Goal: Understand process/instructions: Learn how to perform a task or action

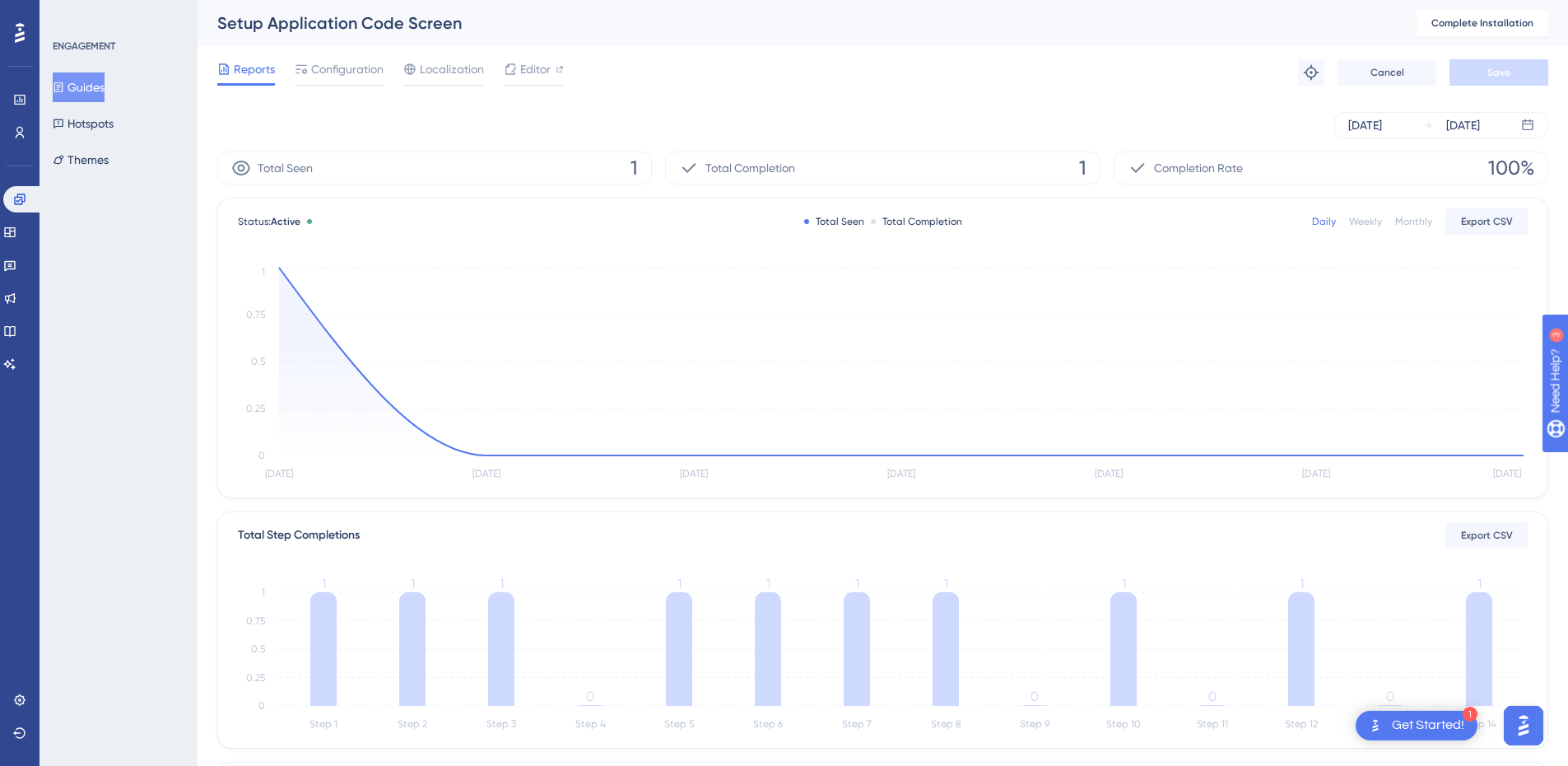
click at [80, 79] on button "Guides" at bounding box center [78, 87] width 52 height 29
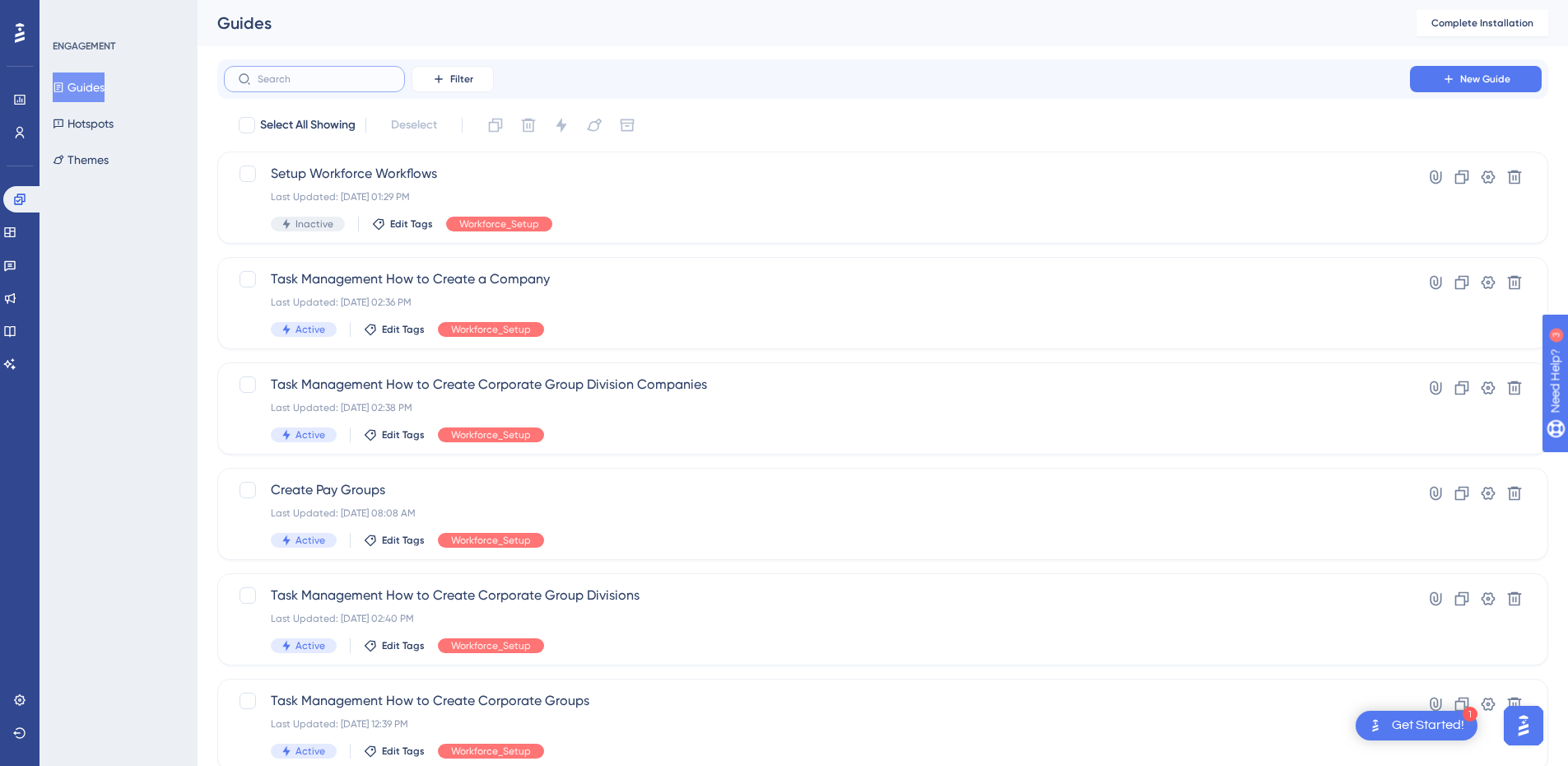
click at [307, 77] on input "text" at bounding box center [324, 79] width 133 height 11
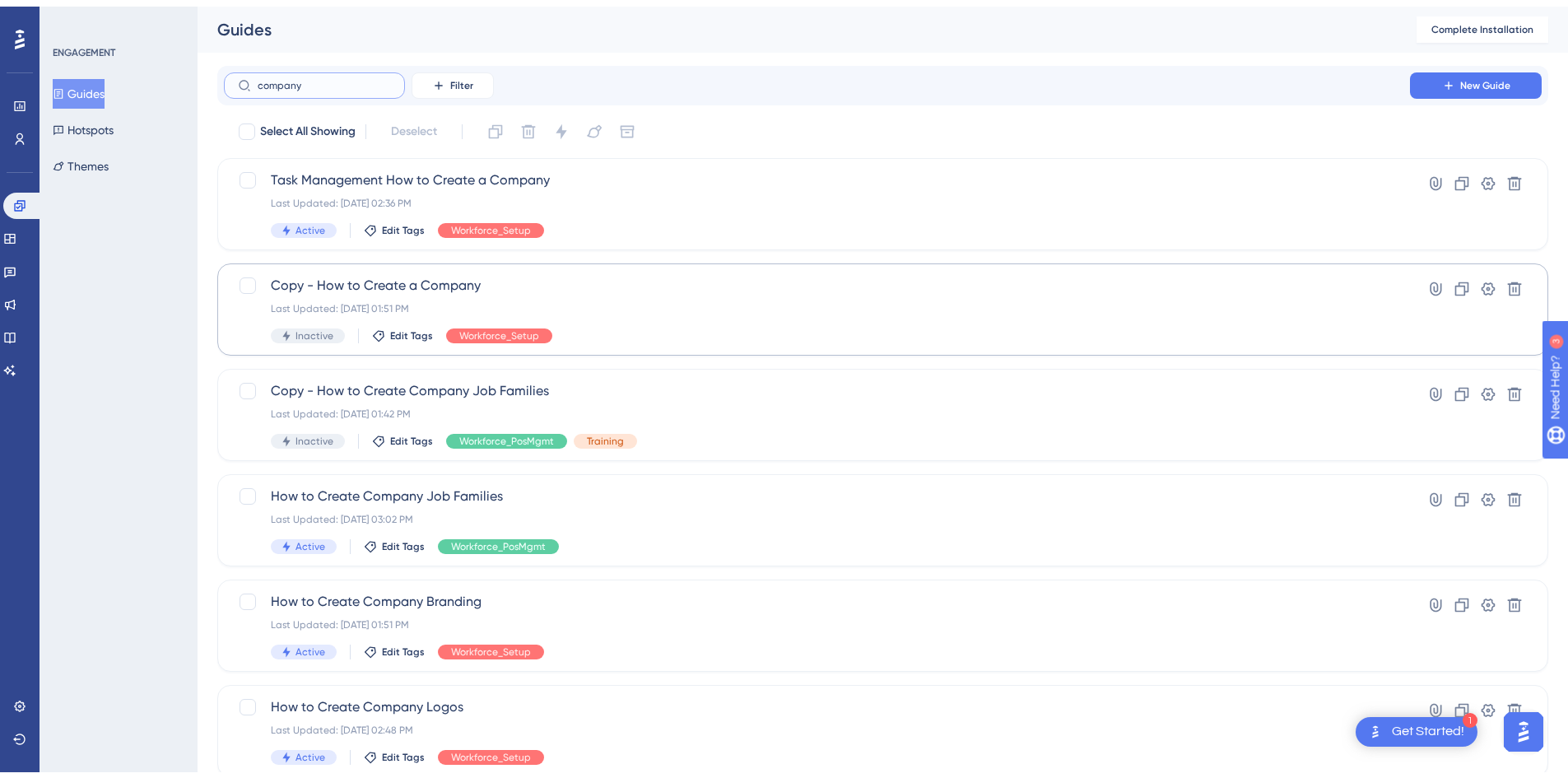
scroll to position [151, 0]
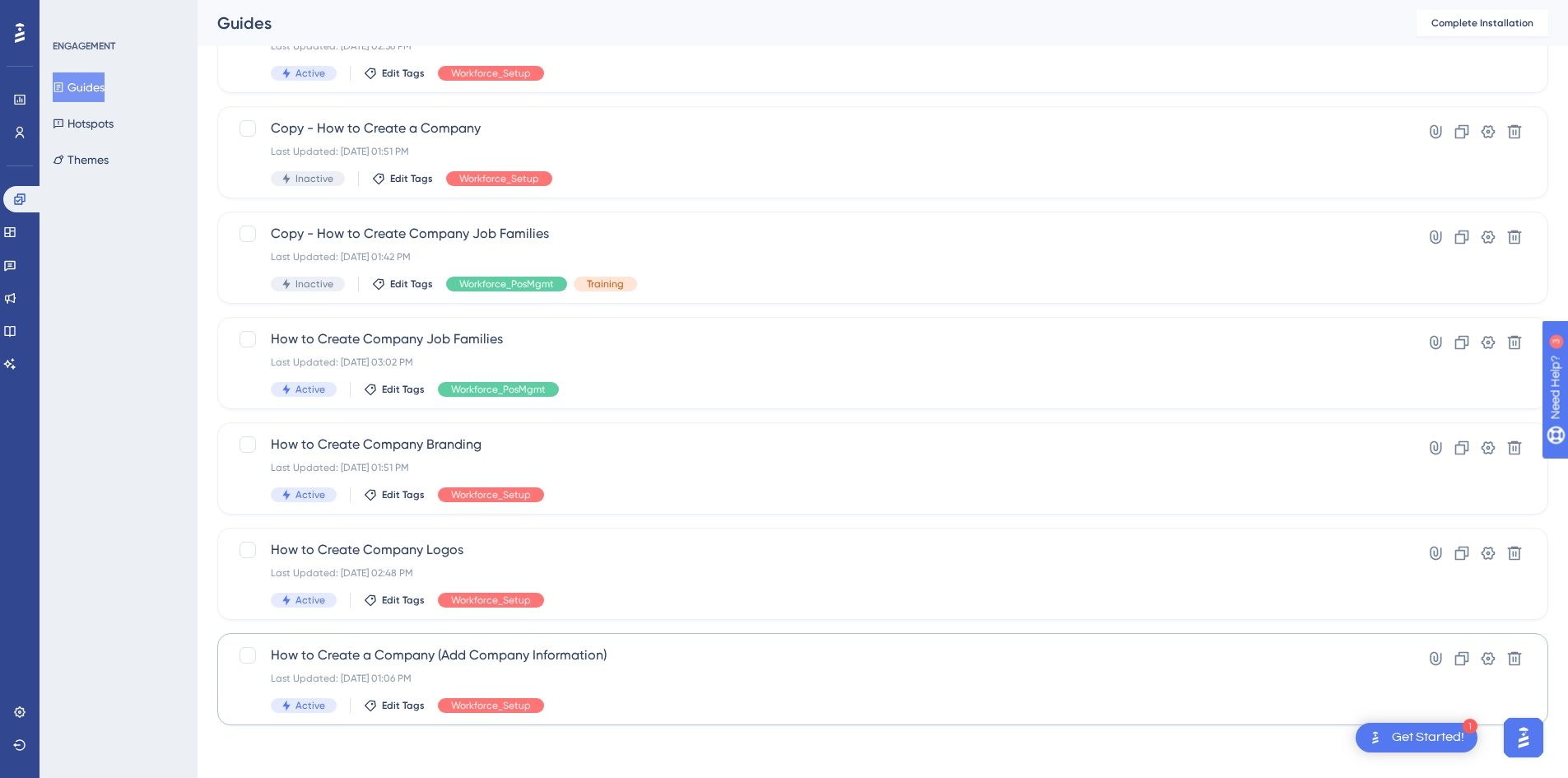
type input "company"
click at [504, 652] on span "How to Create a Company (Add Company Information)" at bounding box center [817, 655] width 1092 height 20
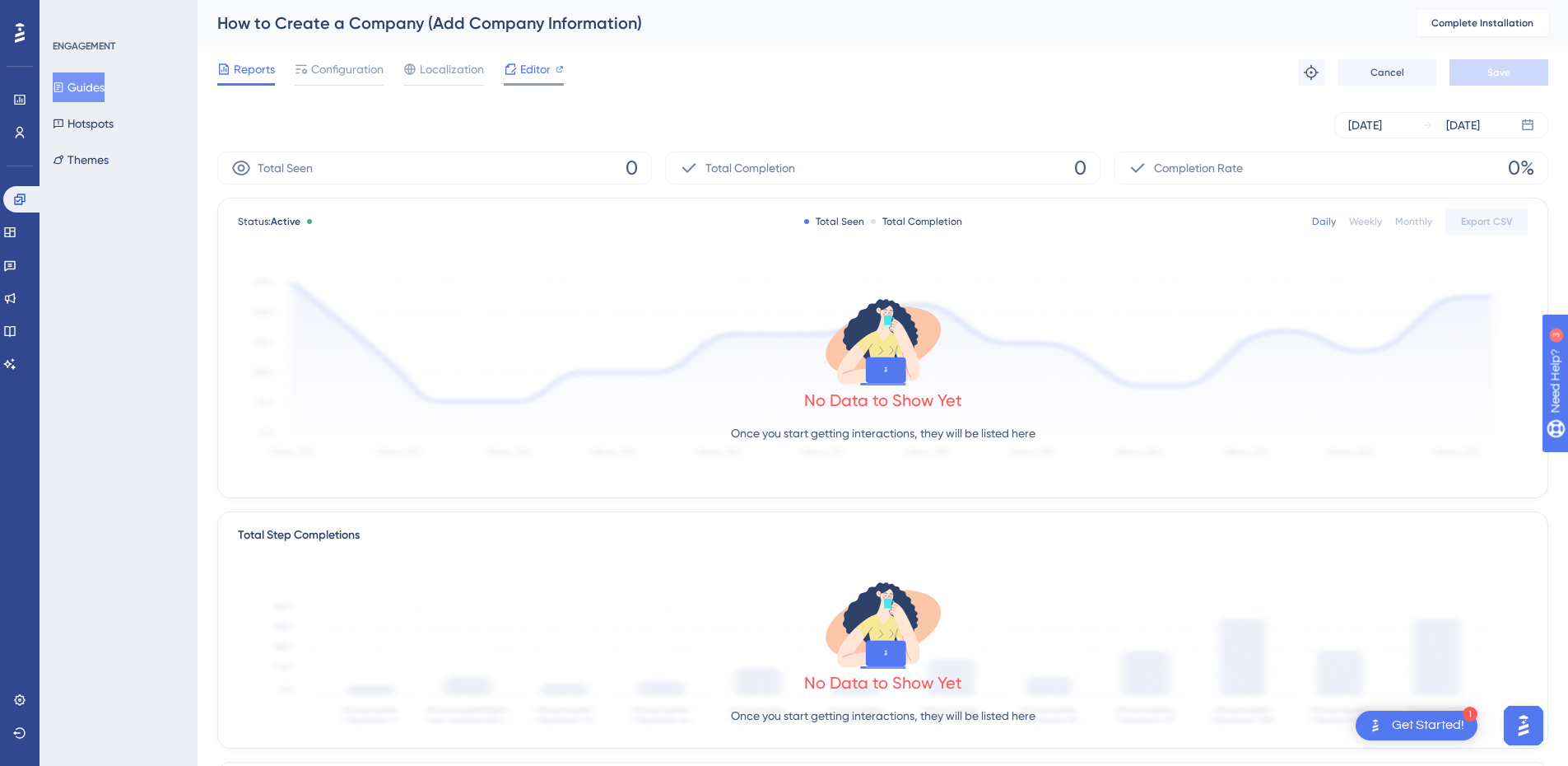
click at [542, 73] on span "Editor" at bounding box center [535, 69] width 30 height 20
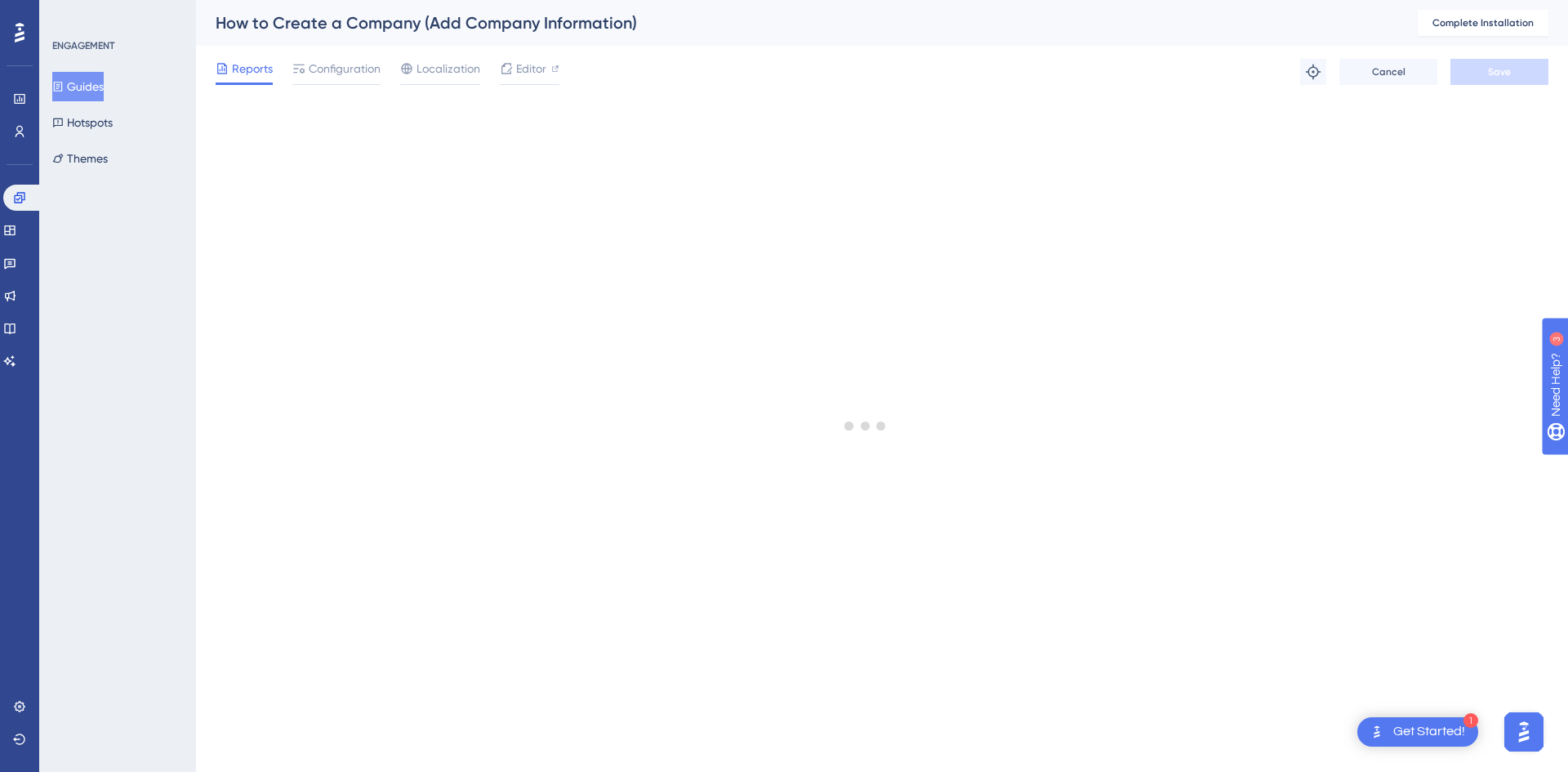
click at [85, 77] on button "Guides" at bounding box center [78, 86] width 52 height 29
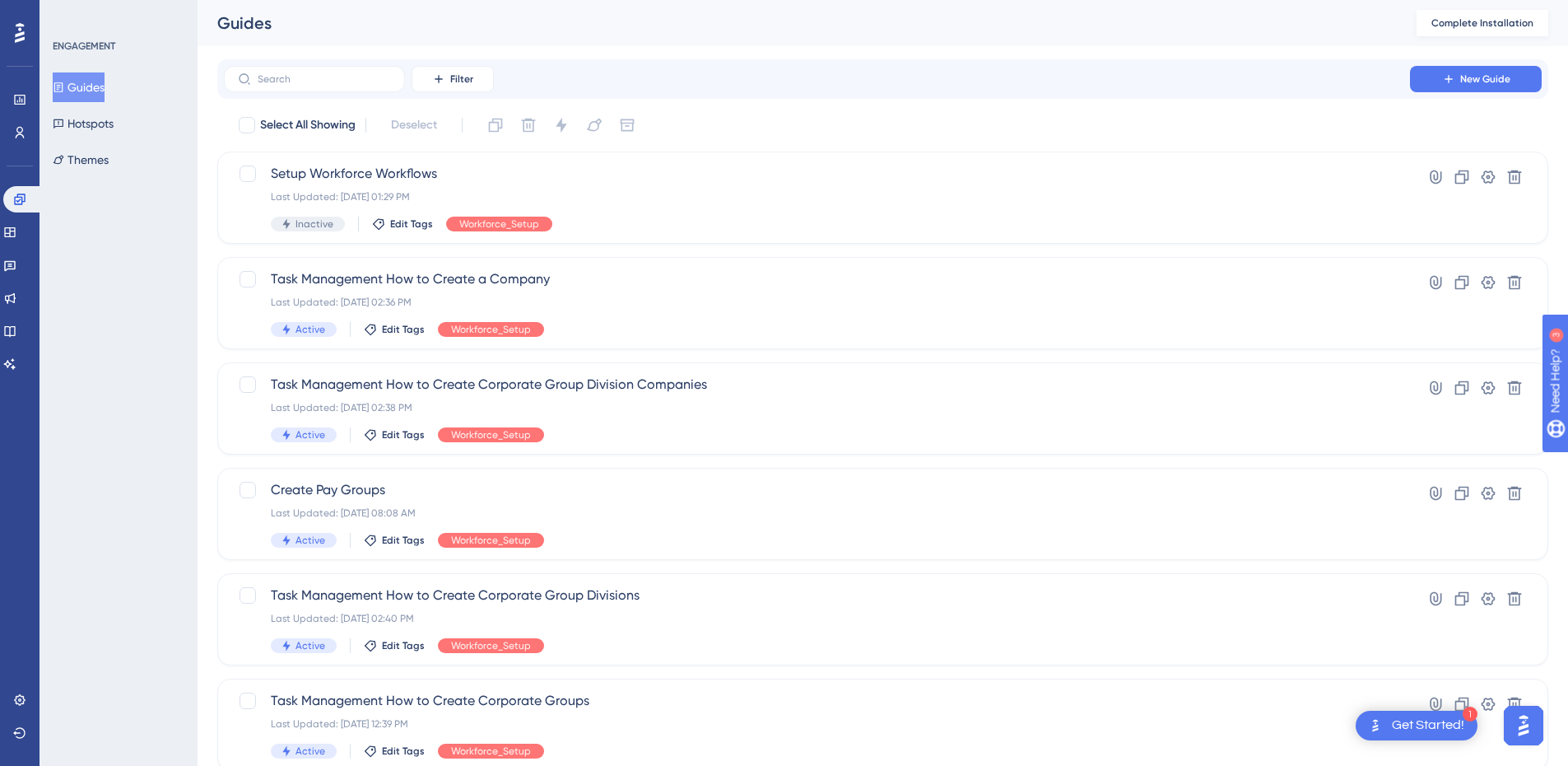
click at [1501, 22] on span "Complete Installation" at bounding box center [1482, 23] width 102 height 13
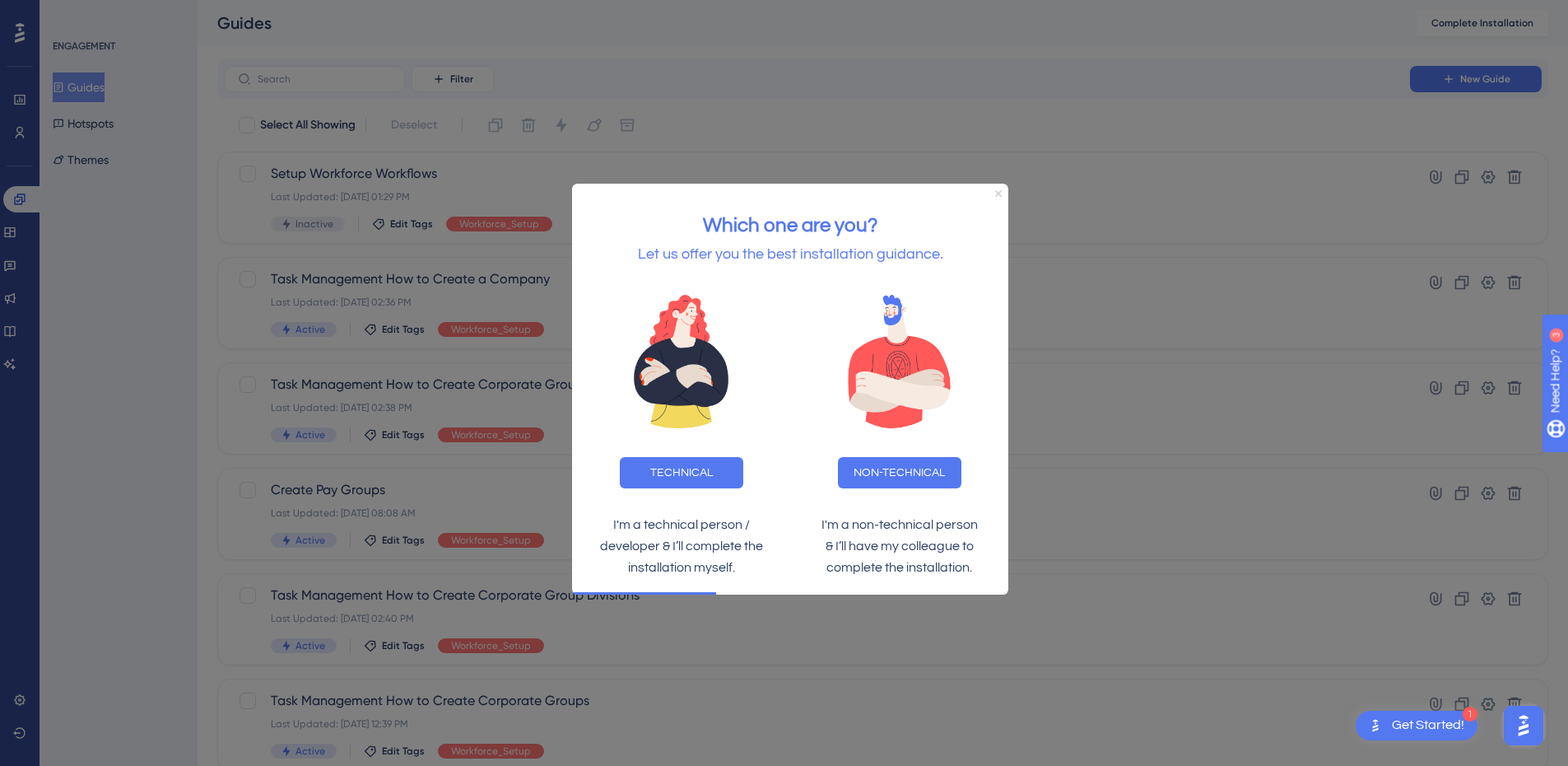
click at [998, 192] on icon "Close Preview" at bounding box center [998, 193] width 7 height 7
